Goal: Use online tool/utility: Utilize a website feature to perform a specific function

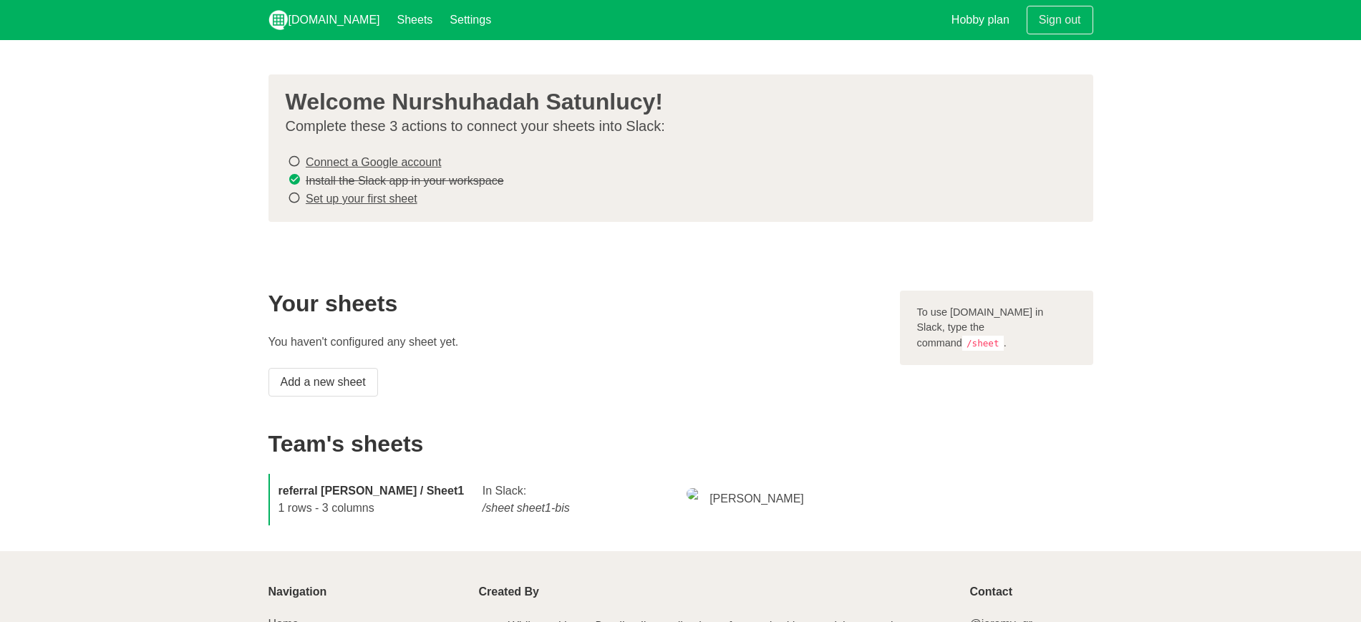
click at [297, 160] on icon at bounding box center [294, 161] width 13 height 19
click at [294, 160] on icon at bounding box center [294, 161] width 13 height 19
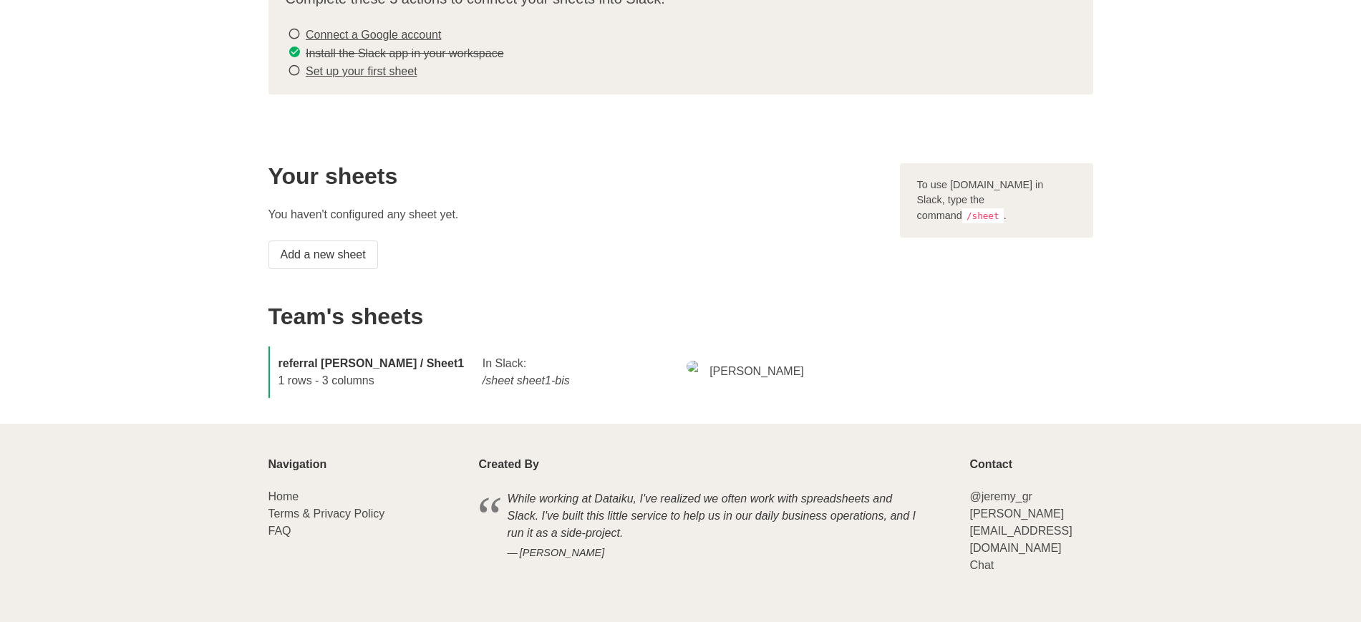
scroll to position [135, 0]
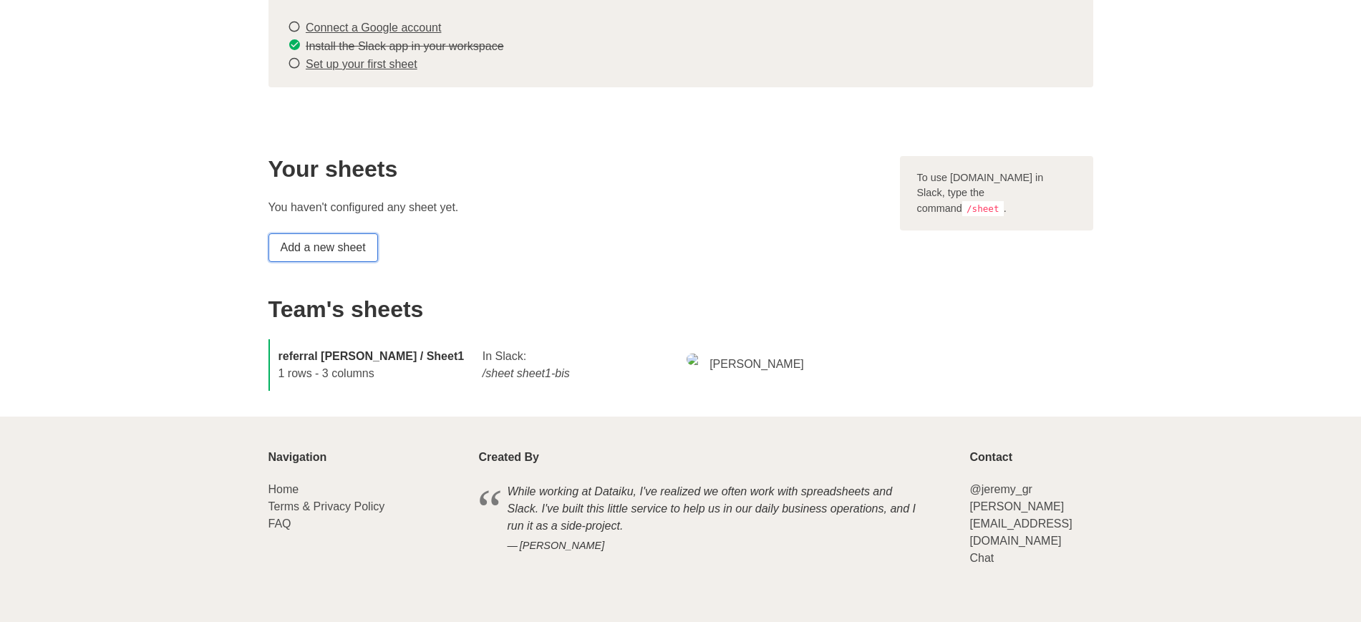
click at [349, 236] on link "Add a new sheet" at bounding box center [323, 247] width 110 height 29
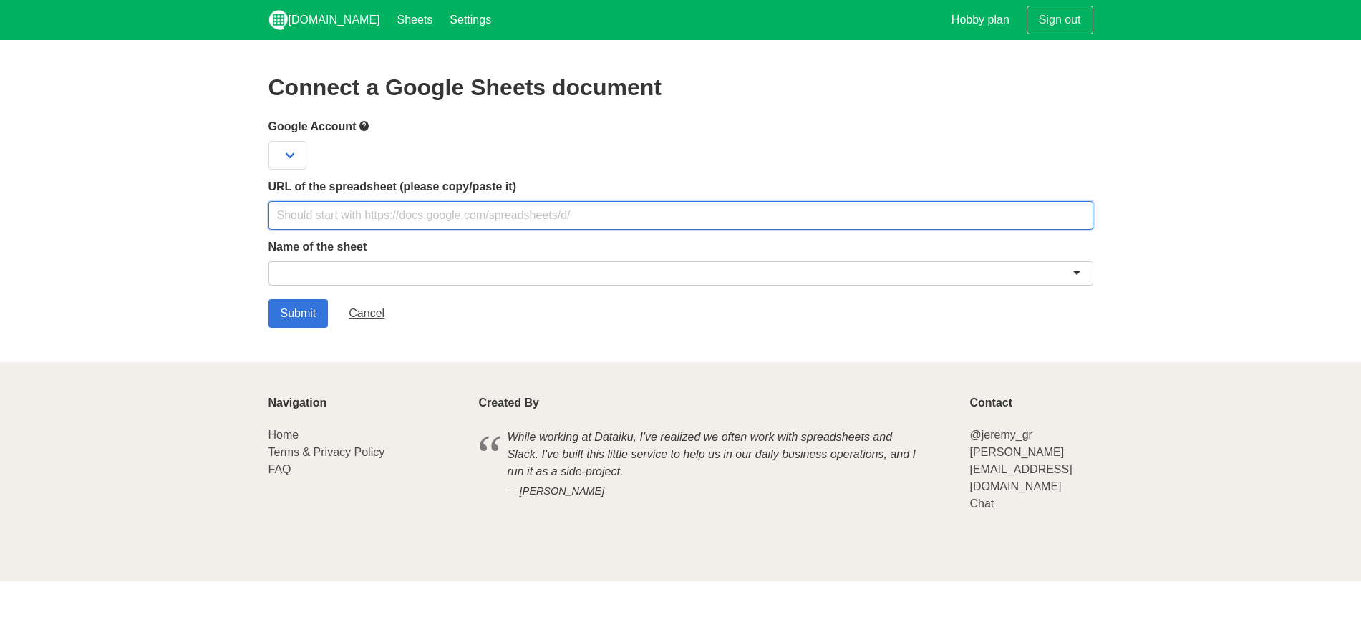
click at [379, 218] on input "text" at bounding box center [680, 215] width 825 height 29
paste input "[URL][DOMAIN_NAME]"
type input "[URL][DOMAIN_NAME]"
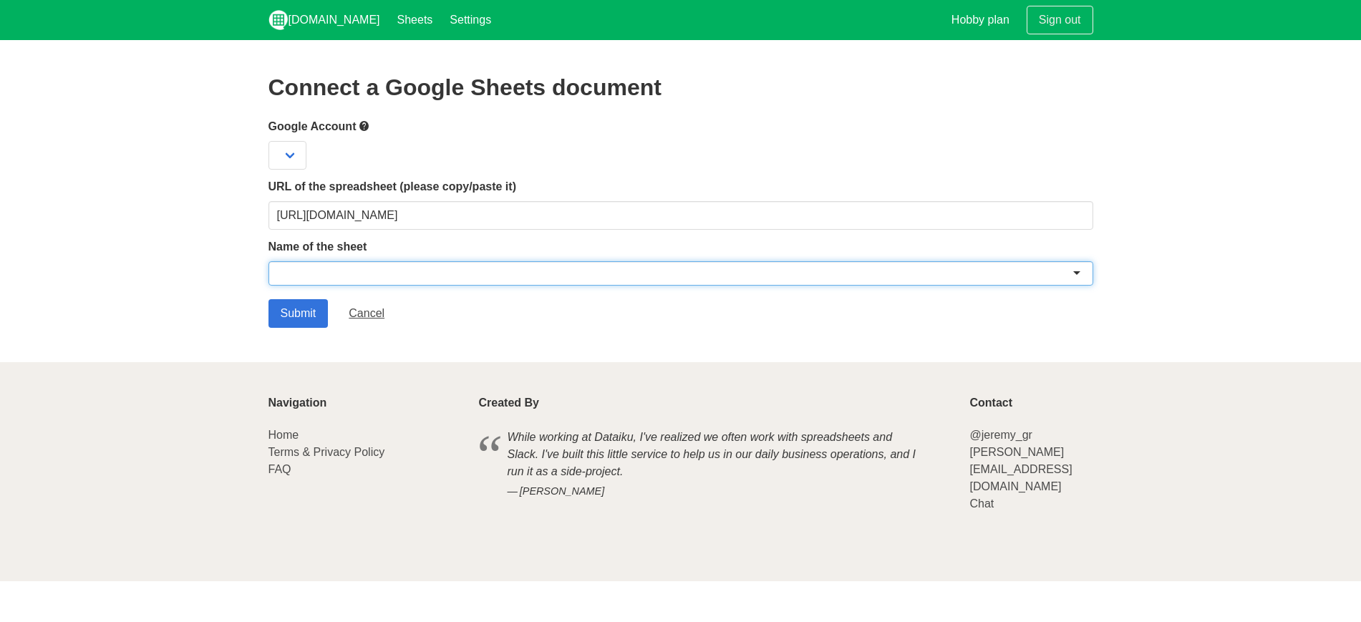
click at [347, 266] on div at bounding box center [680, 273] width 825 height 24
paste input "Stamping Tracking v2"
type input "Stamping Tracking v2"
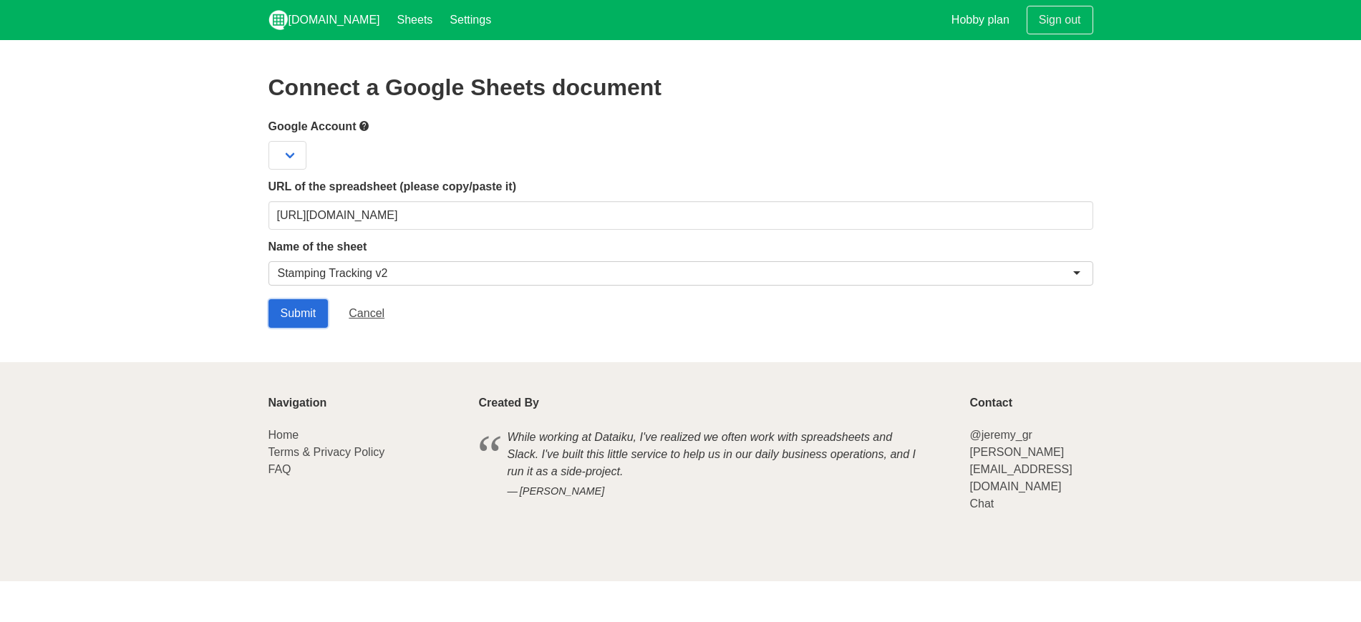
click at [300, 312] on input "Submit" at bounding box center [298, 313] width 60 height 29
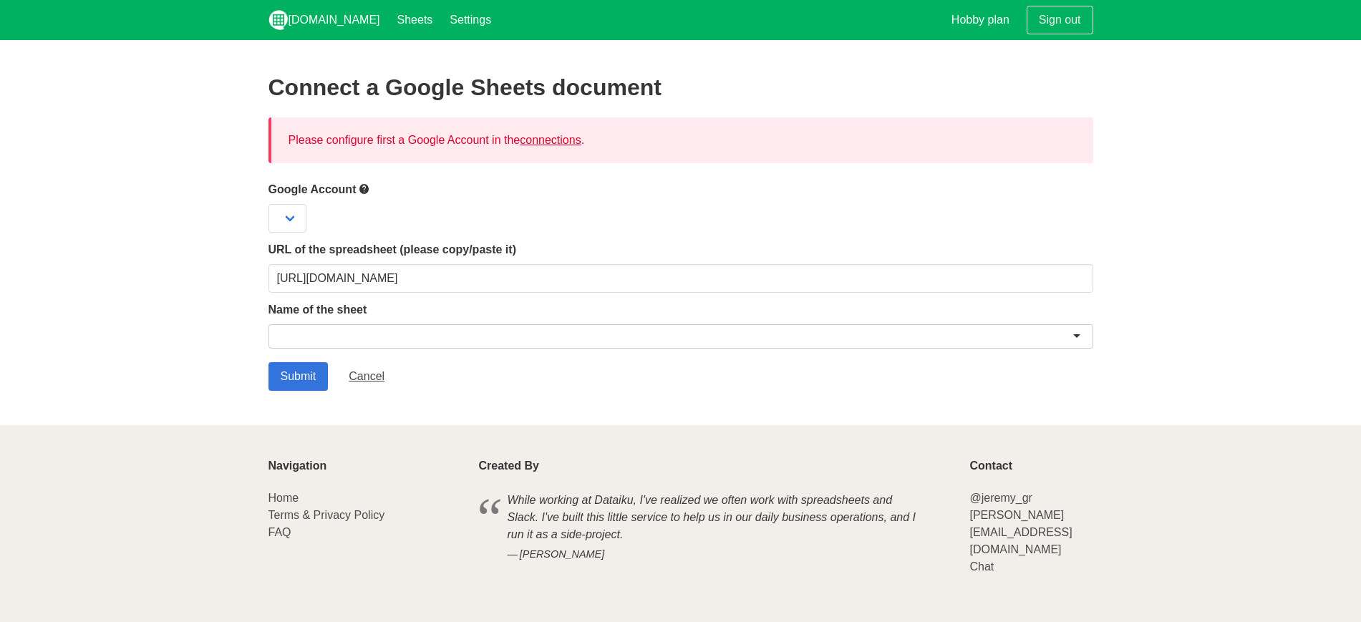
click at [546, 139] on link "connections" at bounding box center [550, 140] width 61 height 12
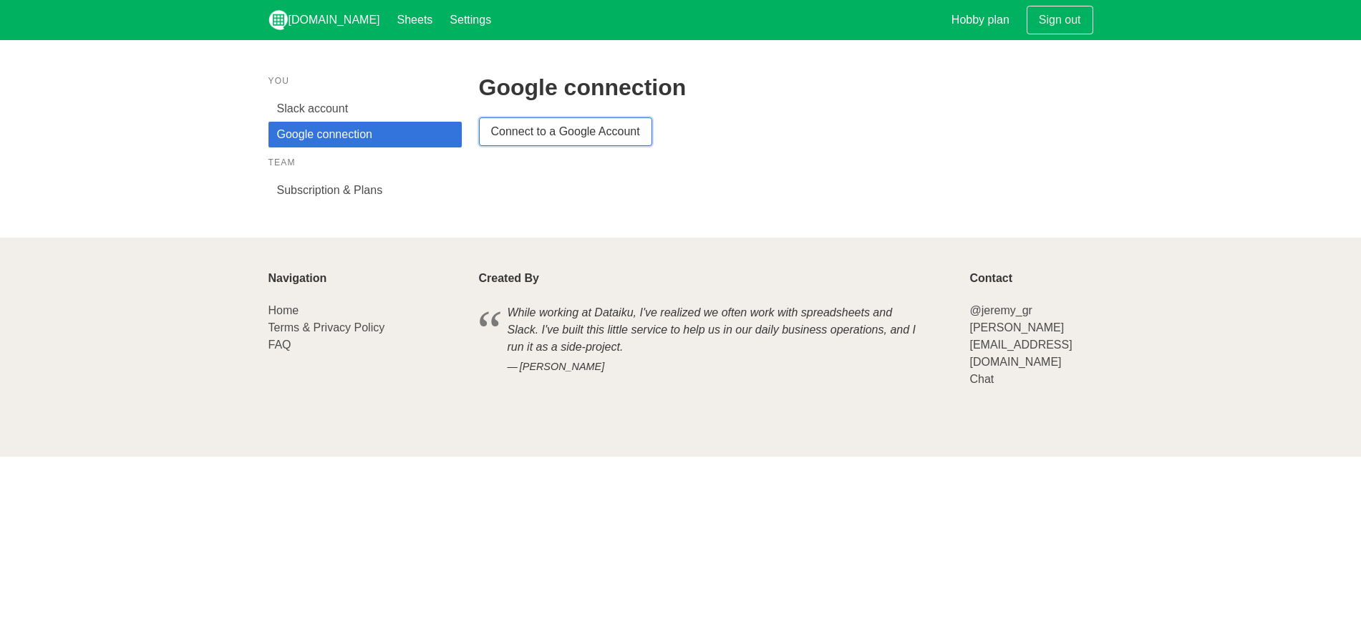
click at [562, 136] on link "Connect to a Google Account" at bounding box center [565, 131] width 173 height 29
click at [308, 106] on link "Slack account" at bounding box center [364, 109] width 193 height 26
